Goal: Task Accomplishment & Management: Manage account settings

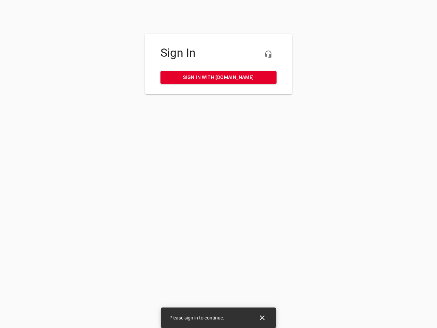
click at [268, 54] on icon "button" at bounding box center [268, 54] width 8 height 8
click at [262, 318] on icon "Close" at bounding box center [262, 317] width 5 height 5
